Goal: Information Seeking & Learning: Learn about a topic

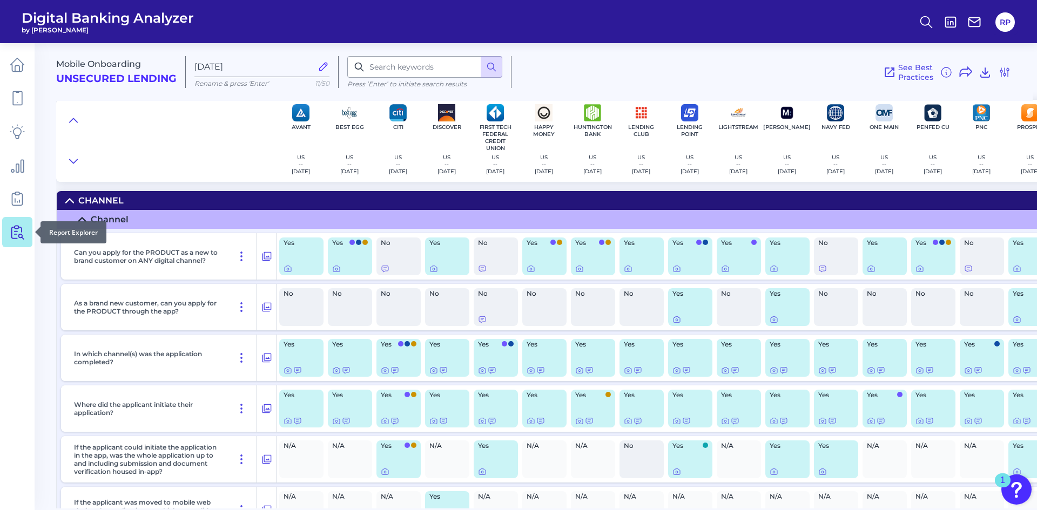
click at [9, 232] on link at bounding box center [17, 232] width 30 height 30
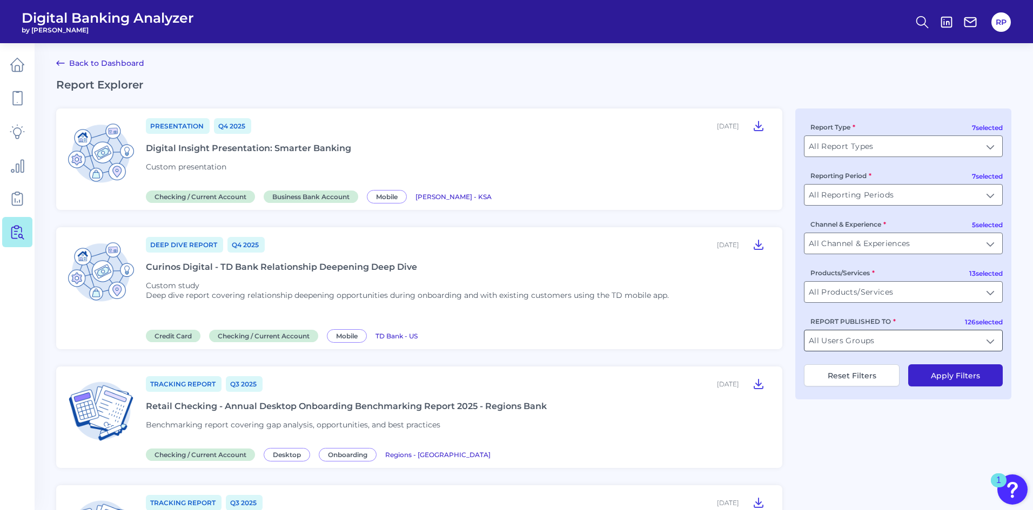
click at [892, 347] on input "All Users Groups" at bounding box center [903, 341] width 198 height 21
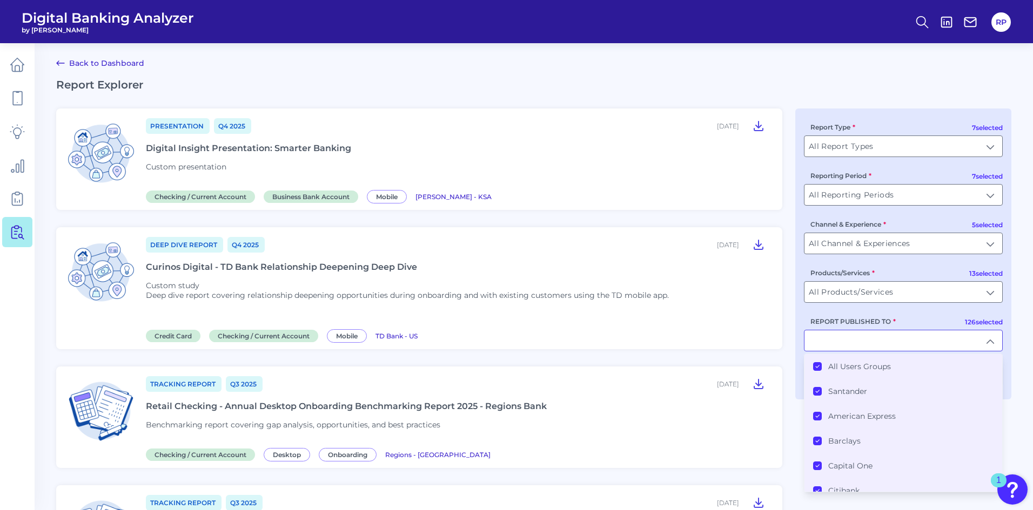
click at [885, 367] on label "All Users Groups" at bounding box center [859, 367] width 63 height 10
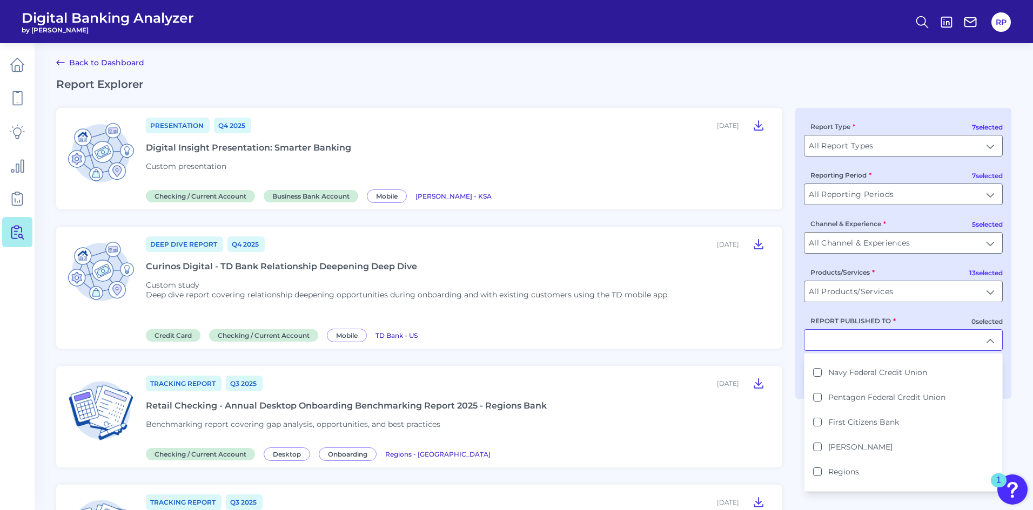
scroll to position [594, 0]
click at [881, 391] on label "[PERSON_NAME]" at bounding box center [860, 393] width 64 height 10
type input "[PERSON_NAME]"
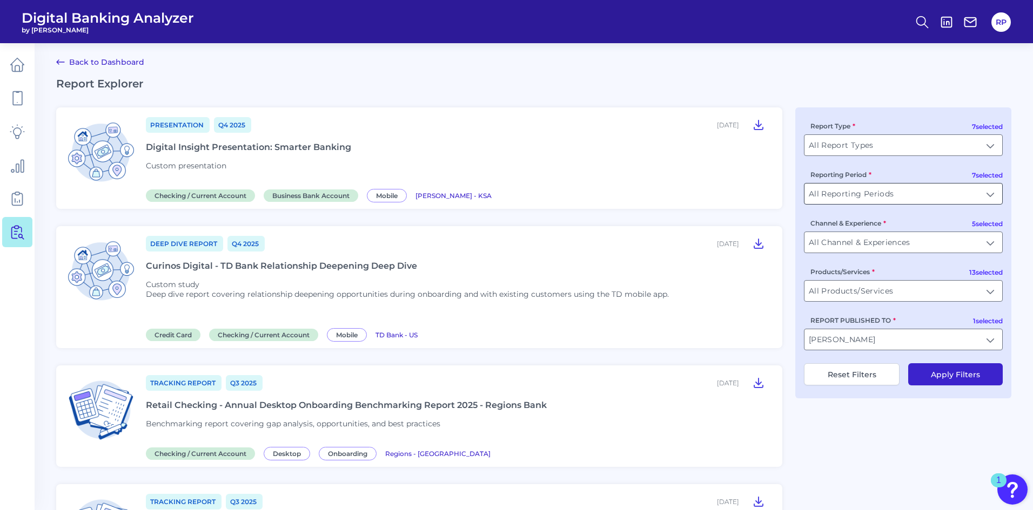
click at [997, 191] on input "All Reporting Periods" at bounding box center [903, 194] width 198 height 21
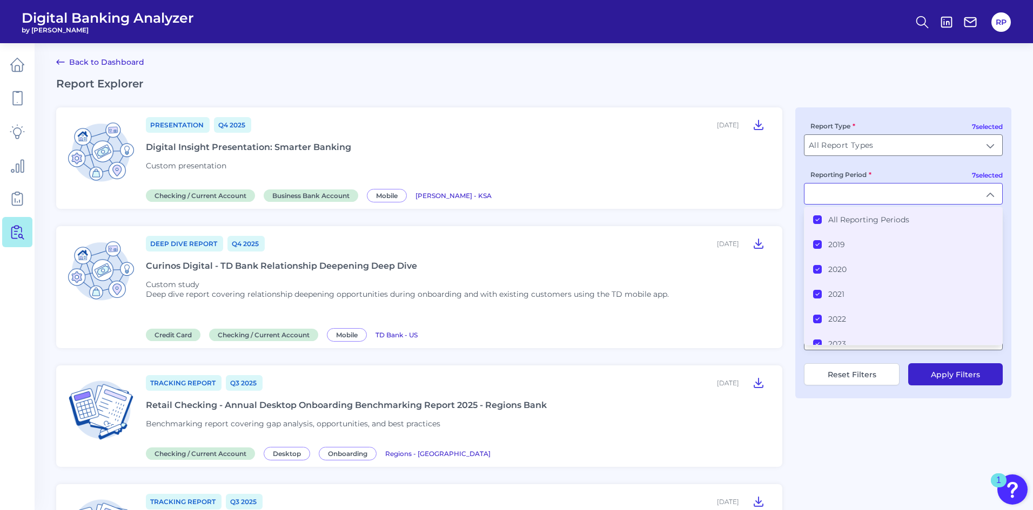
type input "All Reporting Periods"
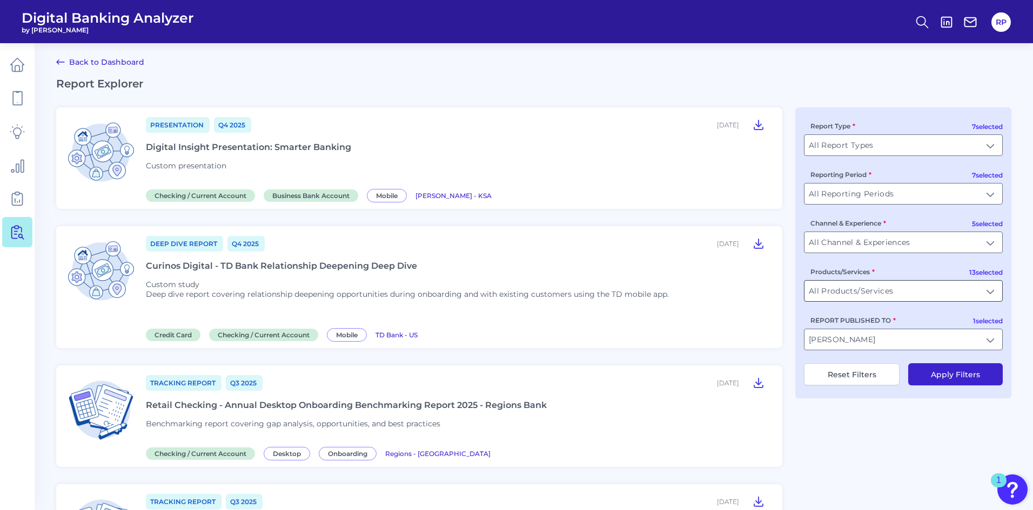
click at [992, 297] on input "All Products/Services" at bounding box center [903, 291] width 198 height 21
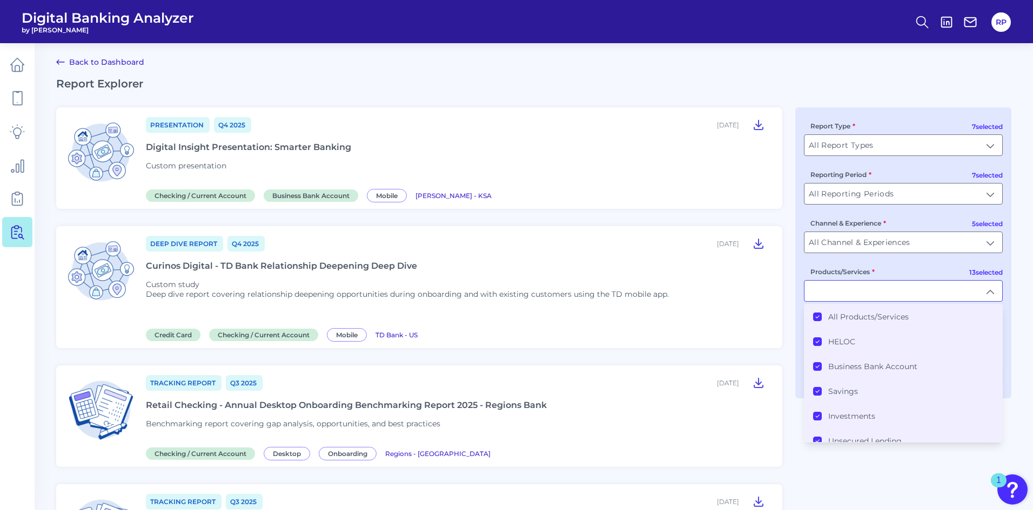
click at [888, 320] on label "All Products/Services" at bounding box center [868, 317] width 80 height 10
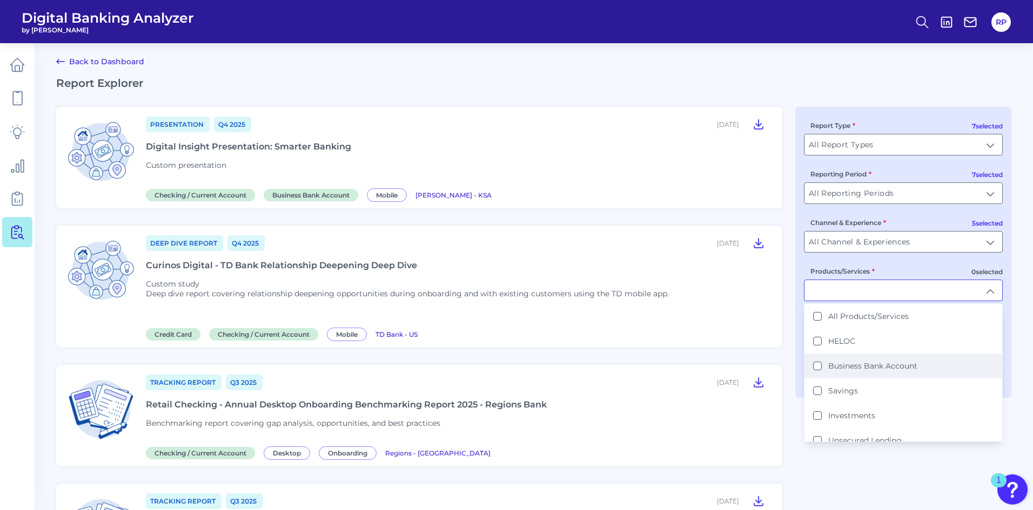
click at [876, 365] on label "Business Bank Account" at bounding box center [872, 366] width 89 height 10
type input "Business Bank Account"
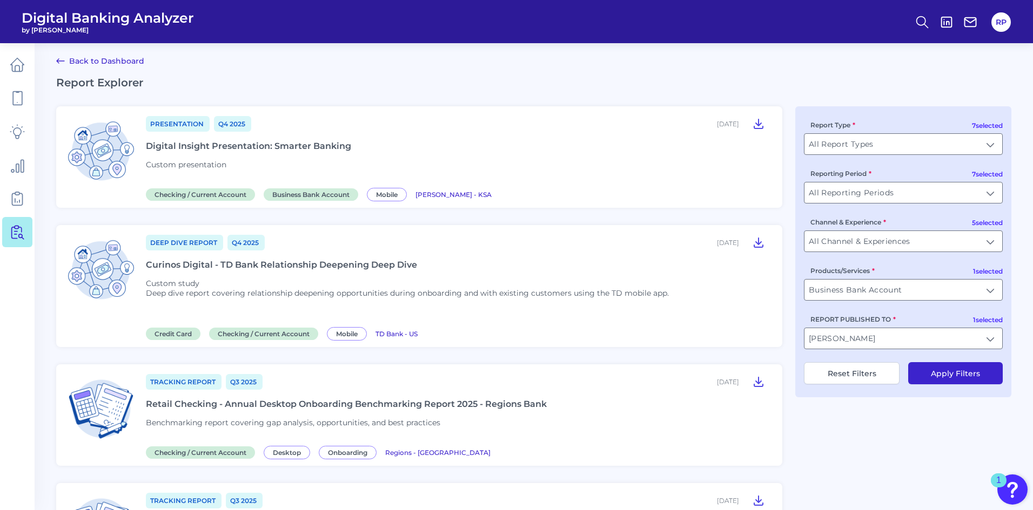
click at [961, 369] on button "Apply Filters" at bounding box center [955, 373] width 95 height 22
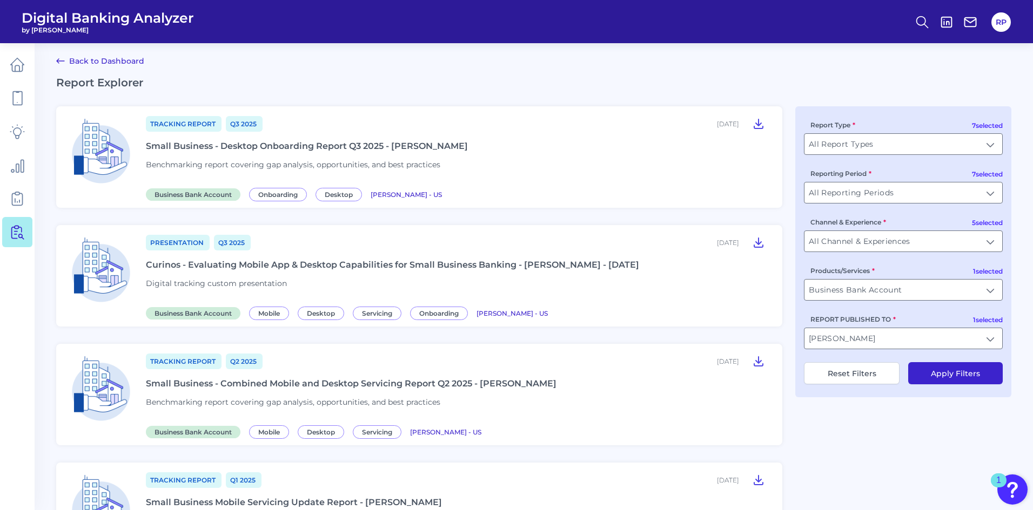
click at [746, 175] on div "Tracking Report Q3 [DATE], 2025 Small Business - Desktop Onboarding Report Q3 2…" at bounding box center [457, 157] width 623 height 84
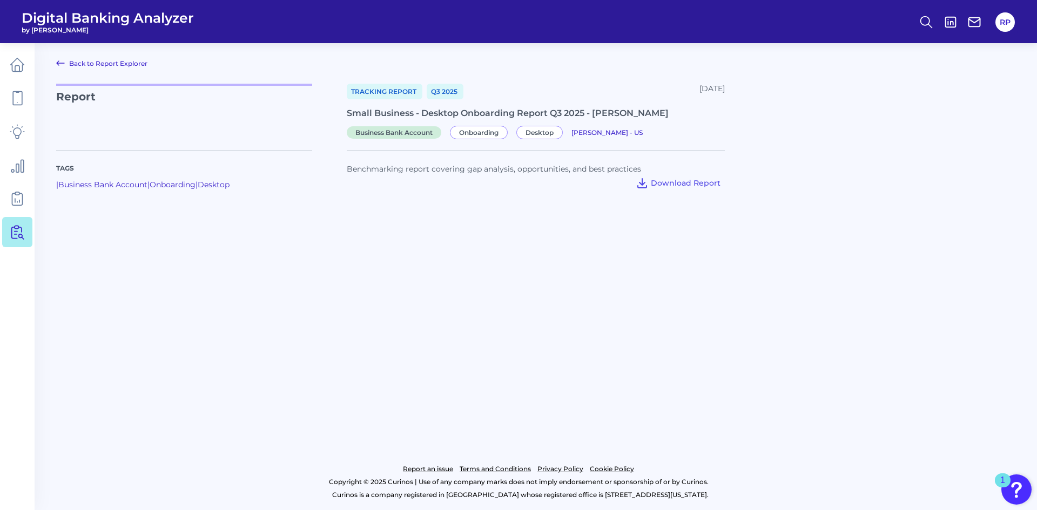
click at [497, 236] on main "Back to Report Explorer Report Tracking Report Q3 [DATE], 2025 Small Business -…" at bounding box center [518, 255] width 1037 height 510
click at [19, 233] on icon at bounding box center [17, 232] width 15 height 15
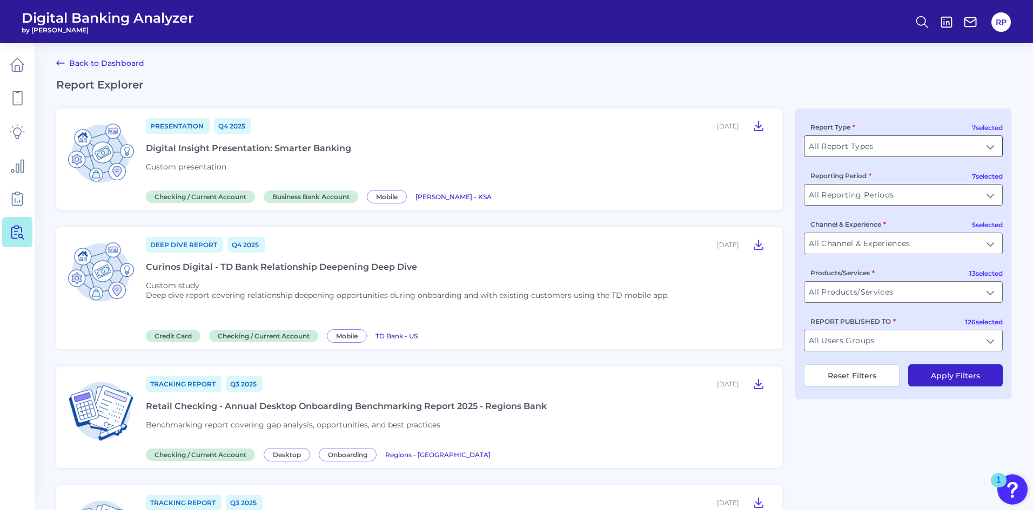
click at [986, 150] on input "All Report Types" at bounding box center [903, 146] width 198 height 21
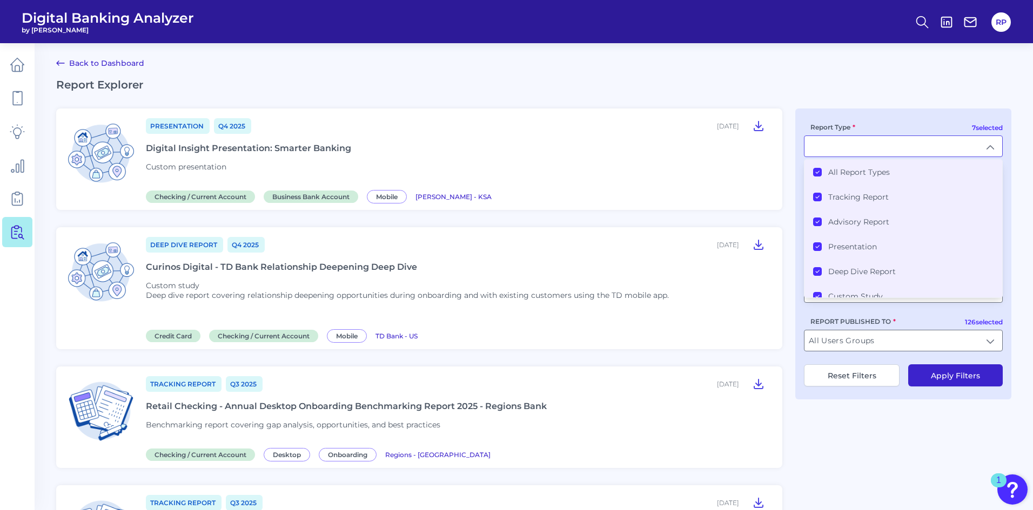
type input "All Report Types"
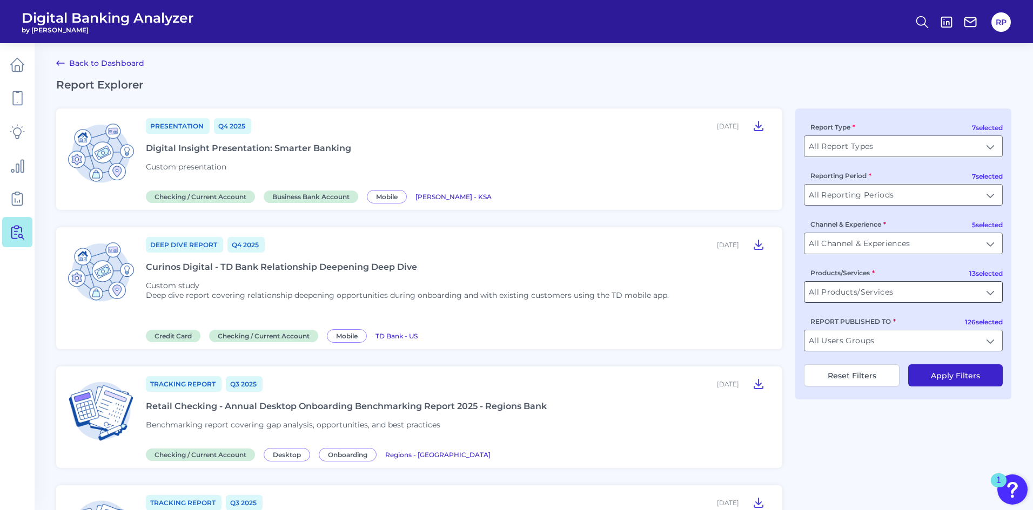
click at [993, 295] on input "All Products/Services" at bounding box center [903, 292] width 198 height 21
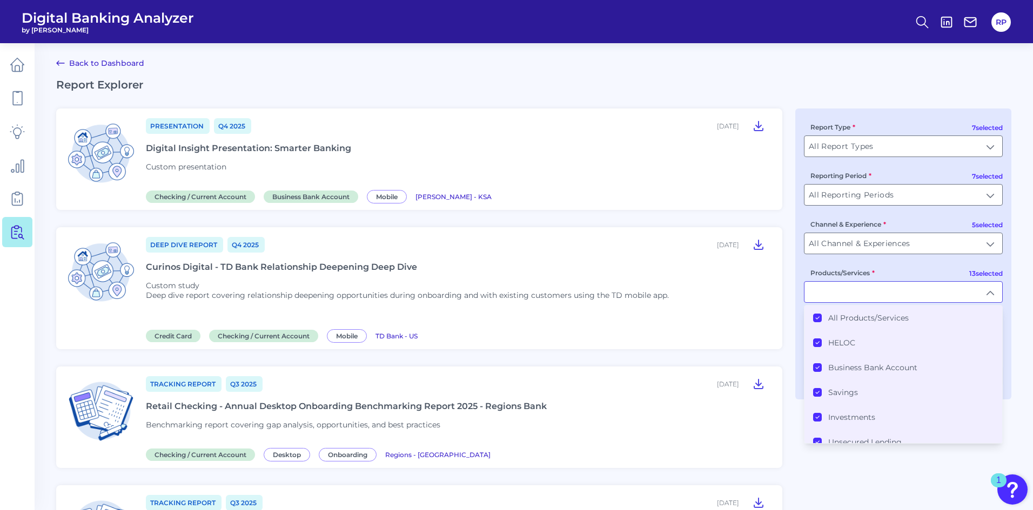
click at [866, 316] on label "All Products/Services" at bounding box center [868, 318] width 80 height 10
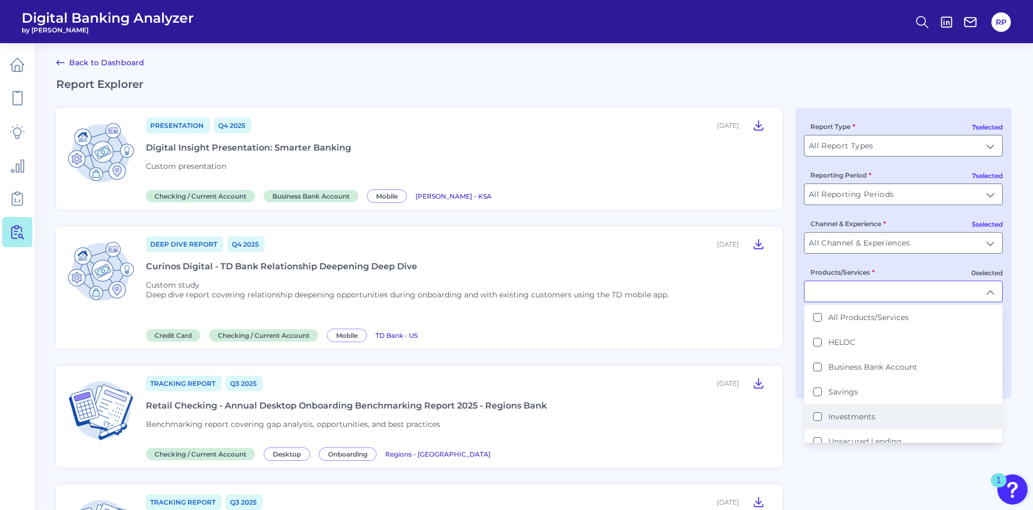
click at [844, 423] on li "Investments" at bounding box center [903, 417] width 198 height 25
type input "Investments"
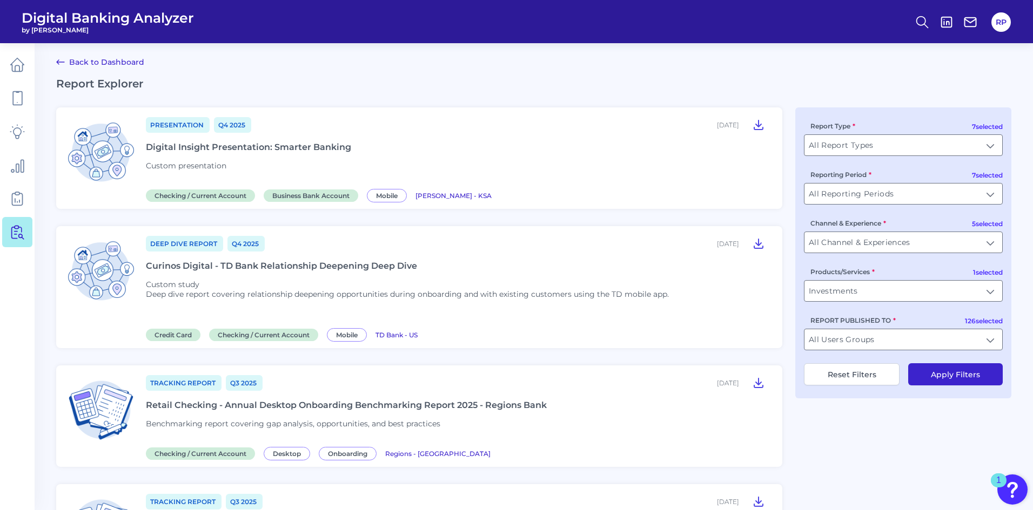
click at [958, 378] on button "Apply Filters" at bounding box center [955, 374] width 95 height 22
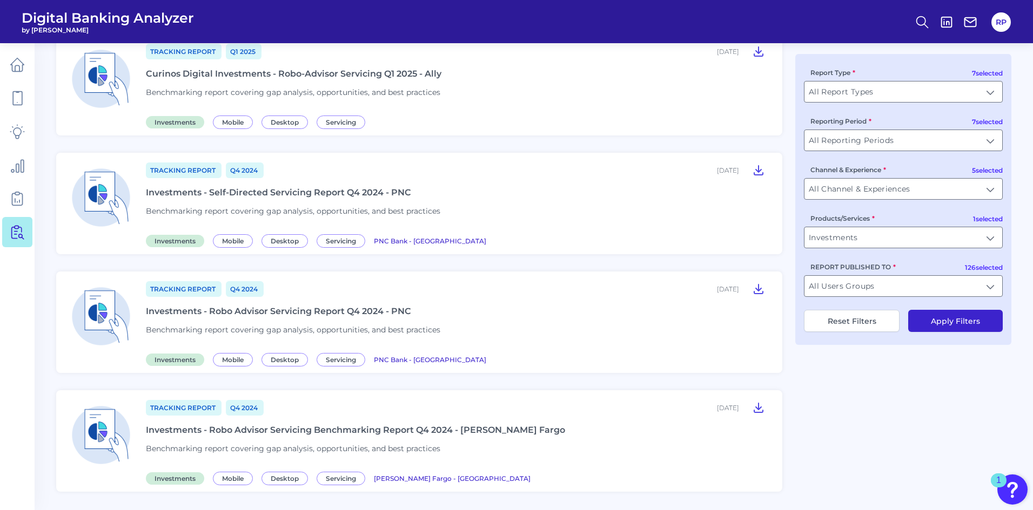
scroll to position [1026, 0]
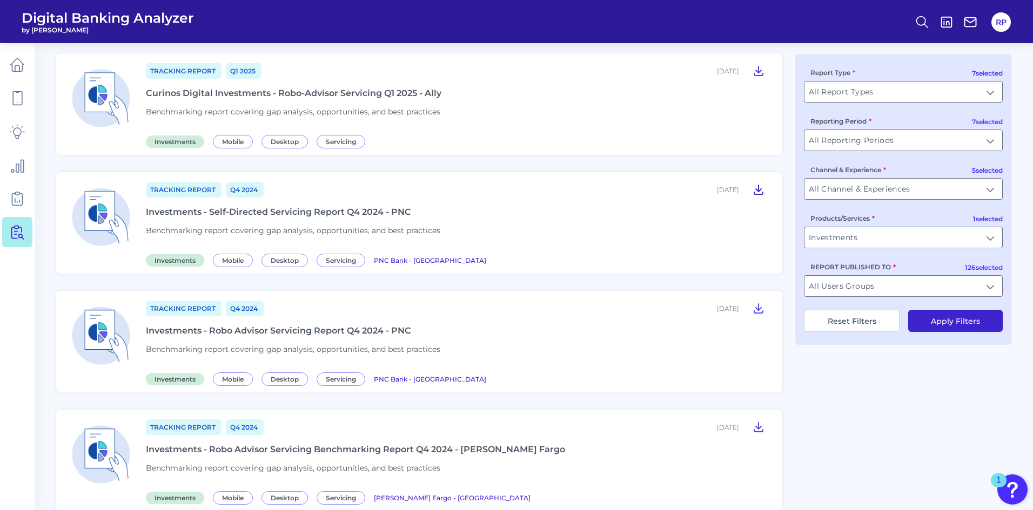
click at [756, 191] on icon at bounding box center [758, 189] width 13 height 13
